Goal: Find specific page/section: Find specific page/section

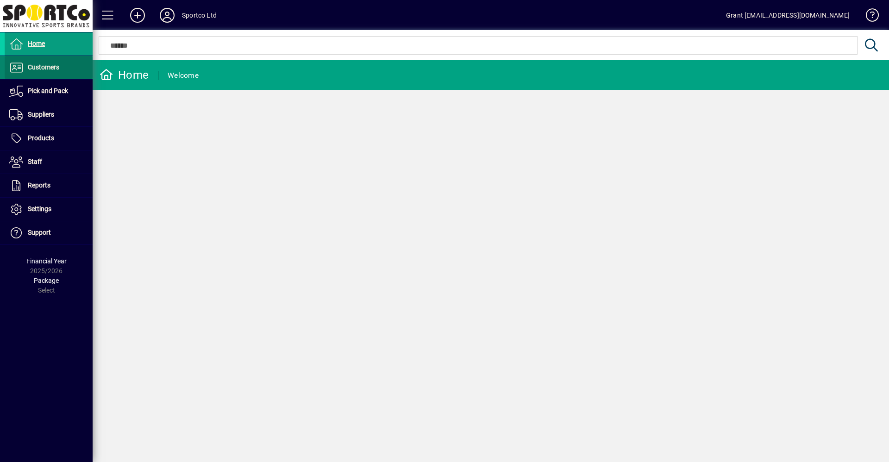
click at [53, 70] on span "Customers" at bounding box center [43, 66] width 31 height 7
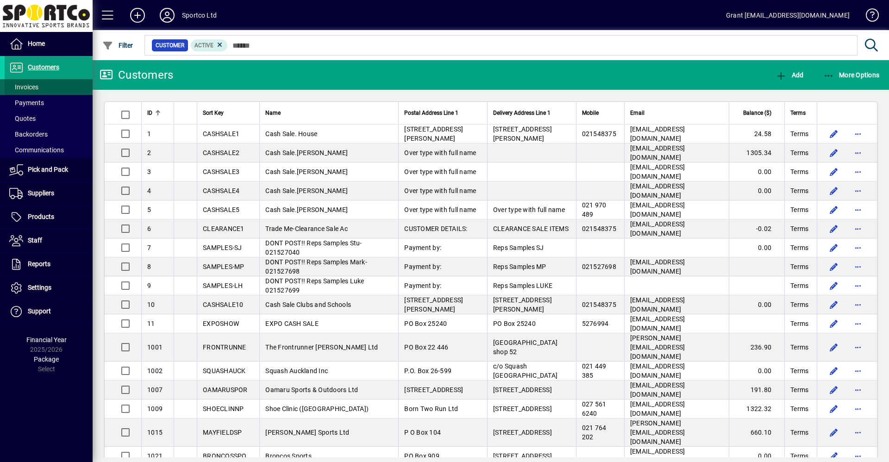
click at [30, 87] on span "Invoices" at bounding box center [23, 86] width 29 height 7
